Goal: Navigation & Orientation: Go to known website

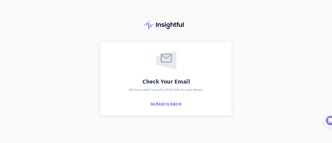
click at [171, 104] on span "Go Back to Sign In" at bounding box center [165, 103] width 31 height 5
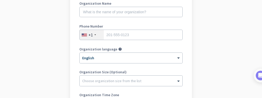
scroll to position [153, 0]
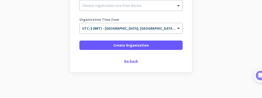
click at [131, 62] on div "Go back" at bounding box center [130, 61] width 103 height 4
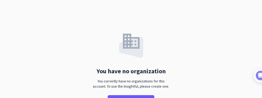
scroll to position [55, 0]
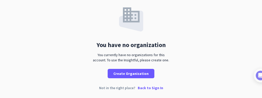
click at [150, 87] on p "Back to Sign In" at bounding box center [150, 88] width 25 height 4
